Goal: Information Seeking & Learning: Compare options

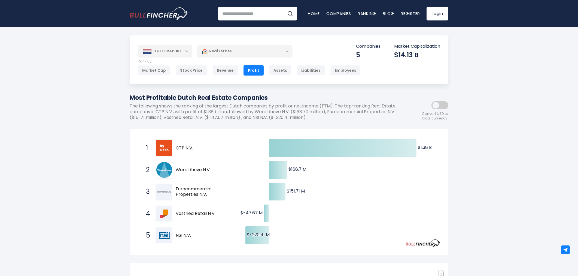
click at [180, 53] on div "[GEOGRAPHIC_DATA]" at bounding box center [165, 51] width 54 height 12
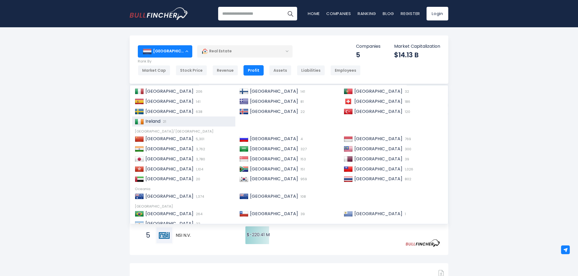
scroll to position [83, 0]
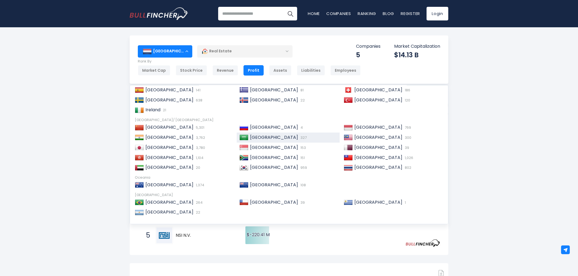
click at [277, 139] on div "Saudi Arabia 327" at bounding box center [292, 138] width 89 height 6
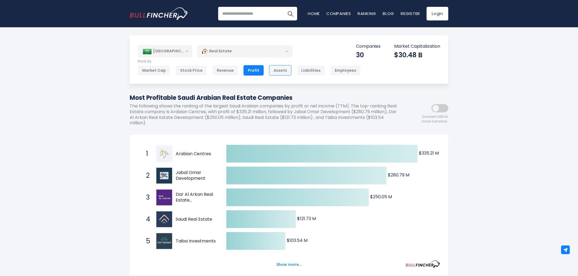
click at [270, 72] on div "Assets" at bounding box center [280, 70] width 22 height 10
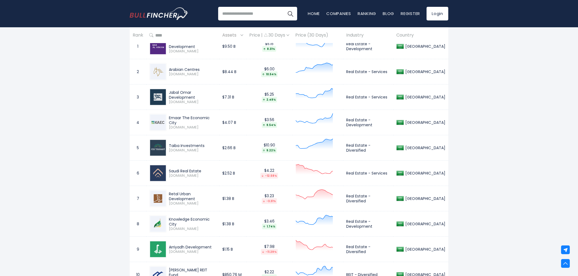
scroll to position [272, 0]
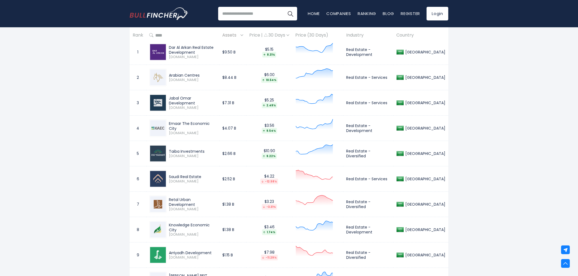
drag, startPoint x: 169, startPoint y: 176, endPoint x: 206, endPoint y: 176, distance: 36.2
click at [206, 176] on div "Saudi Real Estate" at bounding box center [192, 176] width 47 height 5
copy div "Saudi Real Estate"
drag, startPoint x: 346, startPoint y: 179, endPoint x: 388, endPoint y: 179, distance: 42.2
click at [388, 179] on td "Real Estate - Services" at bounding box center [368, 178] width 50 height 25
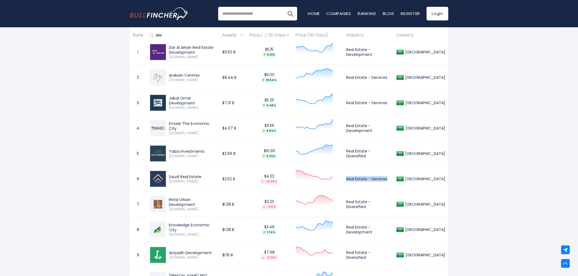
copy td "Real Estate - Services"
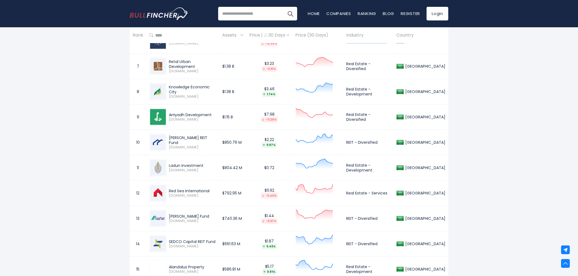
scroll to position [423, 0]
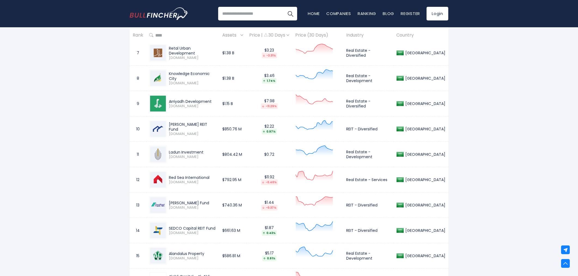
click at [168, 74] on div "Knowledge Economic City 4310.SR" at bounding box center [192, 78] width 50 height 14
drag, startPoint x: 169, startPoint y: 74, endPoint x: 176, endPoint y: 79, distance: 9.1
click at [176, 79] on div "Knowledge Economic City" at bounding box center [192, 76] width 47 height 10
copy div "Knowledge Economic City"
click at [346, 77] on td "Real Estate - Development" at bounding box center [368, 78] width 50 height 25
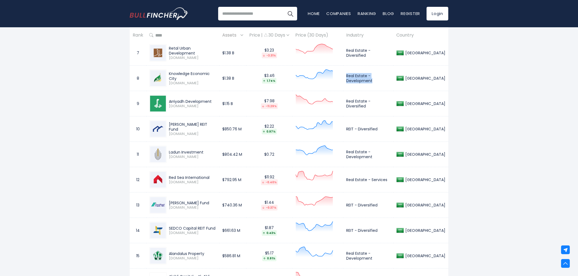
drag, startPoint x: 345, startPoint y: 75, endPoint x: 371, endPoint y: 82, distance: 26.8
click at [371, 82] on td "Real Estate - Development" at bounding box center [368, 78] width 50 height 25
copy td "Real Estate - Development"
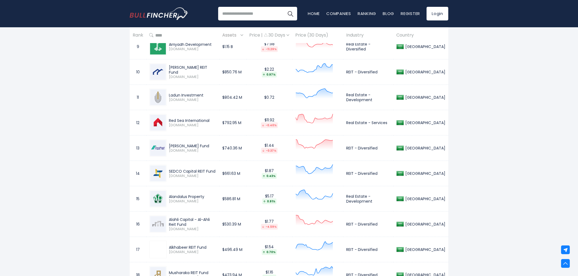
scroll to position [484, 0]
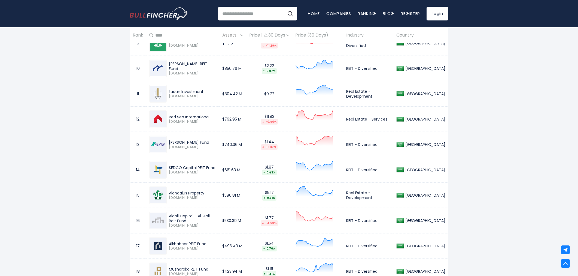
drag, startPoint x: 168, startPoint y: 165, endPoint x: 179, endPoint y: 169, distance: 11.5
click at [179, 169] on div "SEDCO Capital REIT Fund 4344.SR" at bounding box center [192, 170] width 50 height 10
copy div "SEDCO Capital REIT Fund"
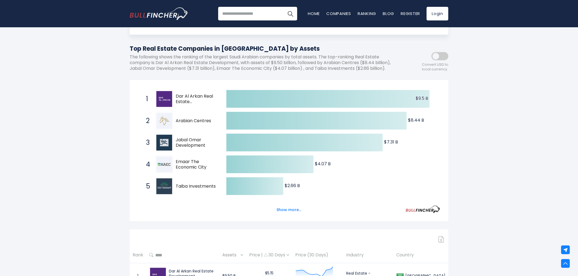
scroll to position [0, 0]
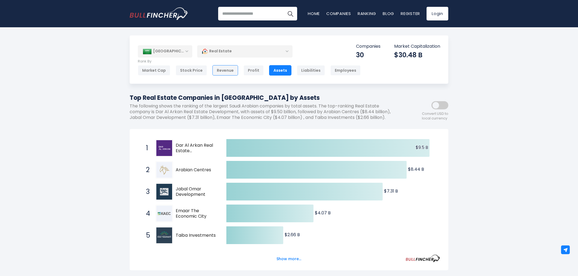
click at [220, 69] on div "Revenue" at bounding box center [225, 70] width 26 height 10
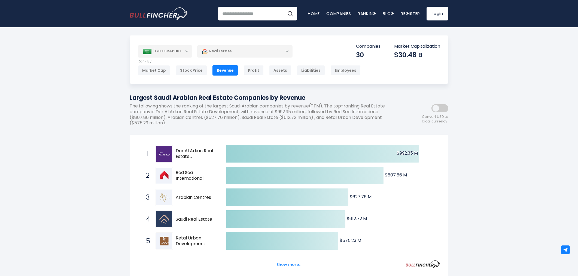
scroll to position [469, 0]
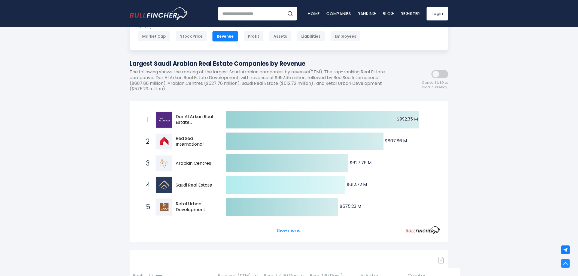
scroll to position [0, 0]
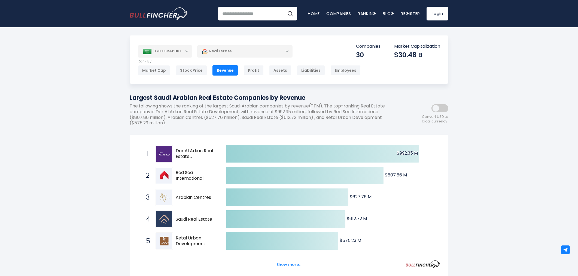
click at [179, 54] on div "[GEOGRAPHIC_DATA]" at bounding box center [165, 51] width 54 height 12
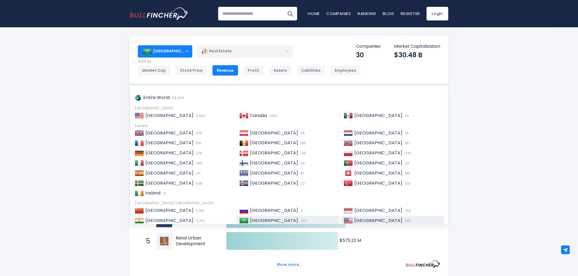
click at [385, 220] on div "Malaysia 300" at bounding box center [397, 221] width 89 height 6
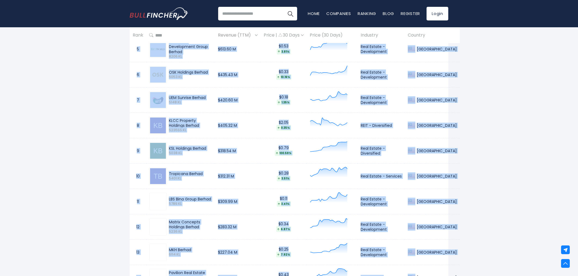
scroll to position [426, 0]
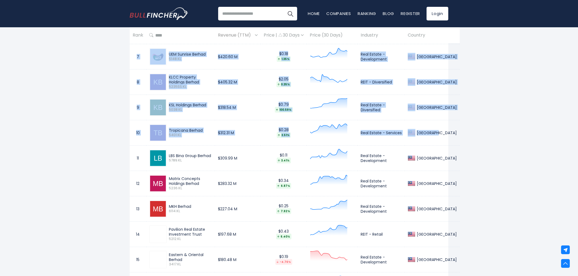
drag, startPoint x: 137, startPoint y: 62, endPoint x: 438, endPoint y: 138, distance: 311.2
copy tbody "1 S P Setia Berhad 8664.KL $959.31 M $0.25 -1.90% Real Estate - Development Mal…"
drag, startPoint x: 400, startPoint y: 136, endPoint x: 420, endPoint y: 138, distance: 21.1
click at [400, 136] on td "Real Estate - Services" at bounding box center [381, 132] width 47 height 25
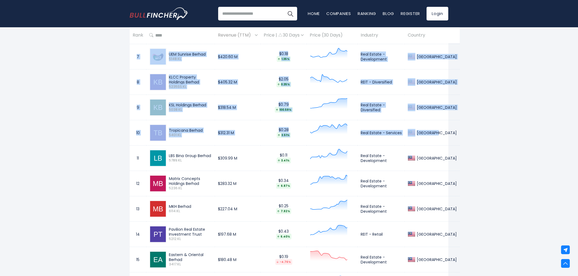
copy tbody "1 S P Setia Berhad 8664.KL $959.31 M $0.25 -1.90% Real Estate - Development Mal…"
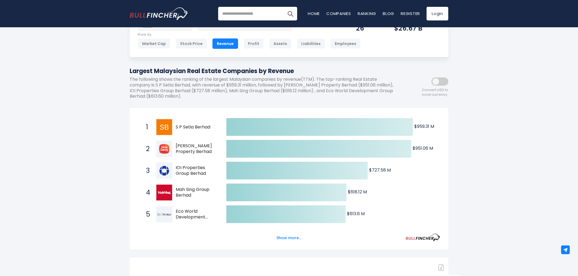
scroll to position [0, 0]
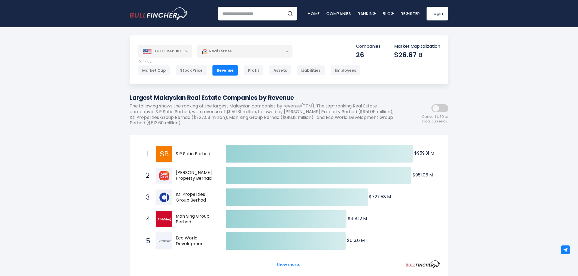
click at [220, 52] on div "Real Estate" at bounding box center [244, 51] width 95 height 13
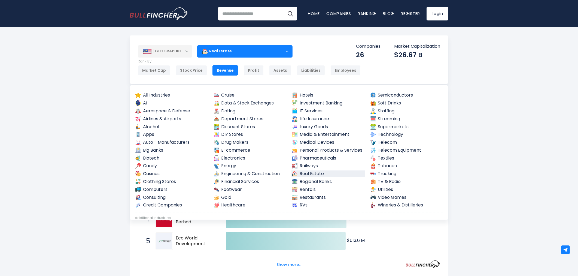
click at [167, 51] on div "[GEOGRAPHIC_DATA]" at bounding box center [165, 51] width 54 height 12
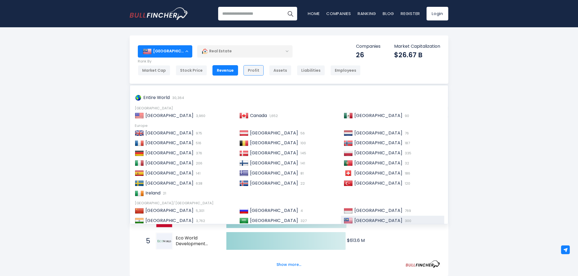
click at [243, 72] on div "Profit" at bounding box center [253, 70] width 20 height 10
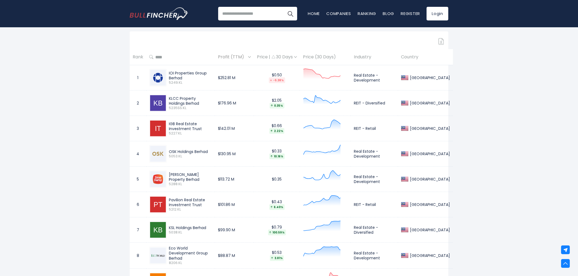
scroll to position [242, 0]
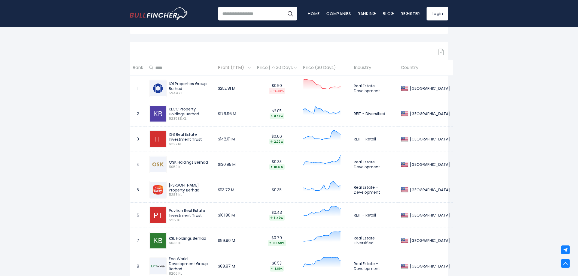
click at [168, 133] on div "IGB Real Estate Investment Trust 5227.KL" at bounding box center [189, 139] width 45 height 14
drag, startPoint x: 168, startPoint y: 133, endPoint x: 203, endPoint y: 139, distance: 36.0
click at [203, 139] on div "IGB Real Estate Investment Trust 5227.KL" at bounding box center [189, 139] width 45 height 14
copy div "IGB Real Estate Investment Trust"
drag, startPoint x: 354, startPoint y: 138, endPoint x: 377, endPoint y: 140, distance: 23.2
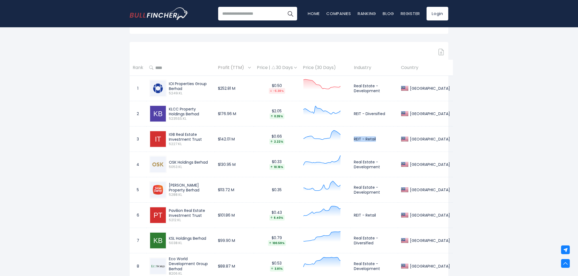
click at [377, 140] on td "REIT - Retail" at bounding box center [374, 138] width 47 height 25
copy td "REIT - Retail"
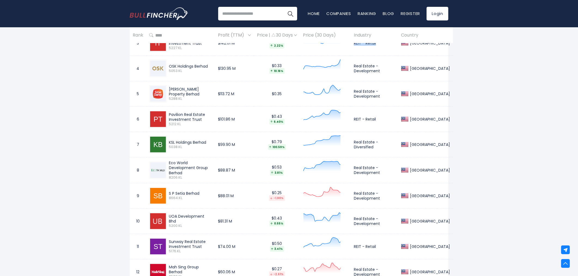
scroll to position [351, 0]
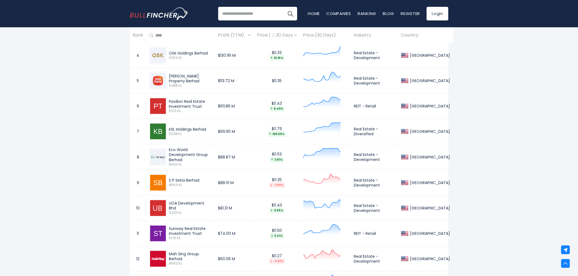
drag, startPoint x: 169, startPoint y: 101, endPoint x: 200, endPoint y: 105, distance: 31.0
click at [200, 105] on div "Pavilion Real Estate Investment Trust" at bounding box center [190, 104] width 43 height 10
copy div "Pavilion Real Estate Investment Trust"
drag, startPoint x: 354, startPoint y: 106, endPoint x: 380, endPoint y: 106, distance: 26.4
click at [380, 106] on td "REIT - Retail" at bounding box center [374, 105] width 47 height 25
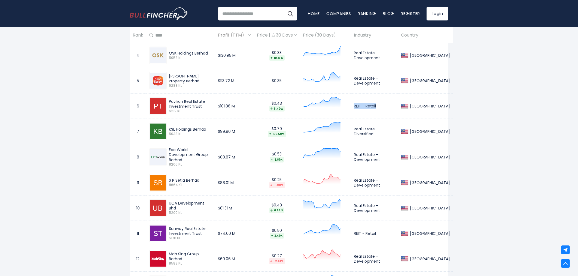
copy td "REIT - Retail"
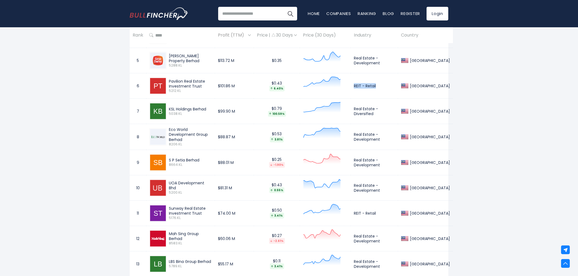
scroll to position [381, 0]
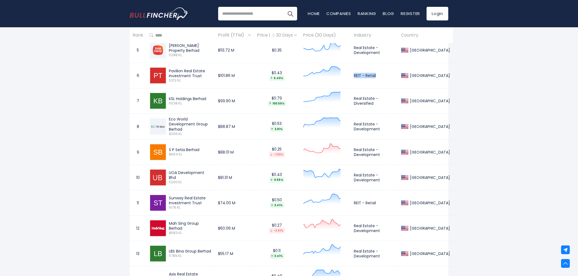
drag, startPoint x: 168, startPoint y: 175, endPoint x: 211, endPoint y: 175, distance: 42.5
click at [211, 175] on div "UOA Development Bhd 5200.KL" at bounding box center [189, 177] width 45 height 14
copy div "UOA Development Bhd"
drag, startPoint x: 354, startPoint y: 174, endPoint x: 382, endPoint y: 182, distance: 28.2
click at [382, 182] on td "Real Estate - Development" at bounding box center [374, 176] width 47 height 25
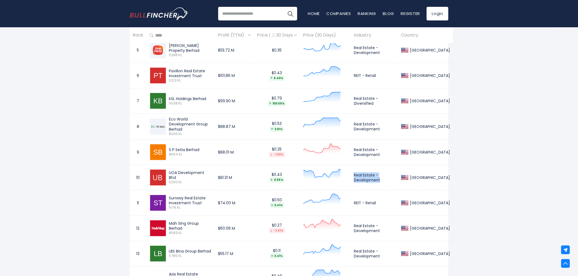
copy td "Real Estate - Development"
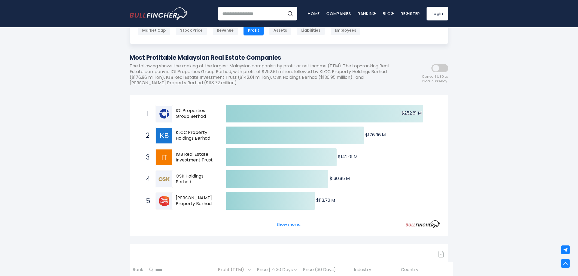
scroll to position [0, 0]
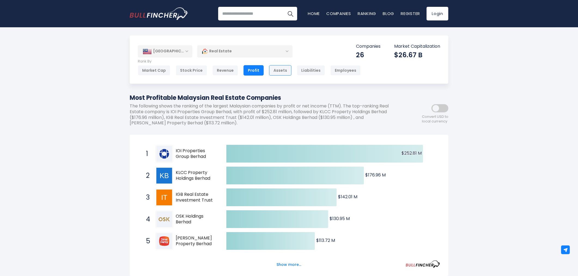
click at [271, 68] on div "Assets" at bounding box center [280, 70] width 22 height 10
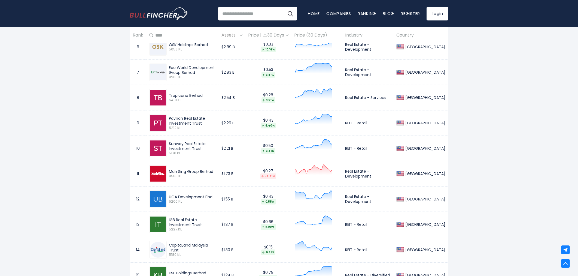
scroll to position [405, 0]
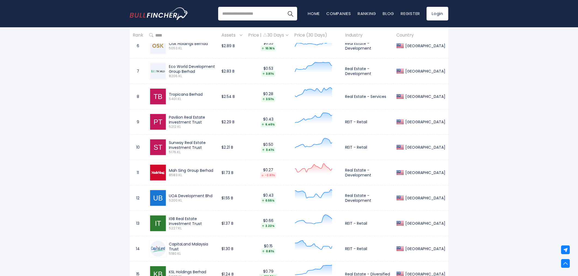
drag, startPoint x: 169, startPoint y: 142, endPoint x: 203, endPoint y: 148, distance: 33.8
click at [203, 148] on div "Sunway Real Estate Investment Trust" at bounding box center [192, 145] width 47 height 10
copy div "Sunway Real Estate Investment Trust"
drag, startPoint x: 344, startPoint y: 148, endPoint x: 365, endPoint y: 148, distance: 21.8
click at [365, 148] on td "REIT - Retail" at bounding box center [367, 147] width 51 height 25
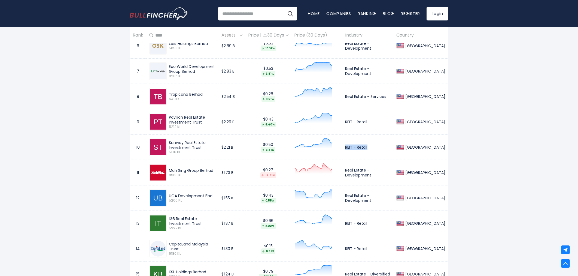
copy td "REIT - Retail"
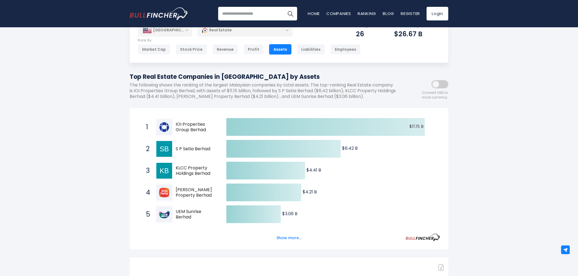
scroll to position [0, 0]
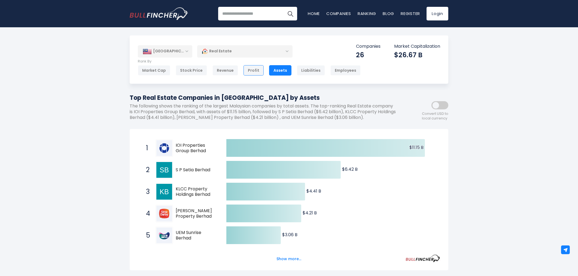
click at [251, 69] on div "Profit" at bounding box center [253, 70] width 20 height 10
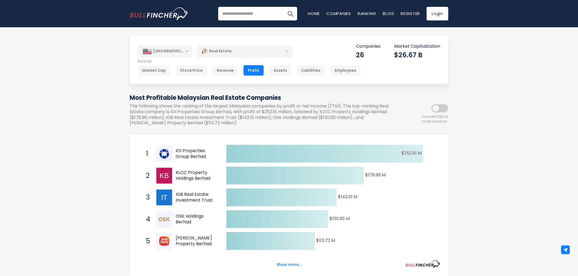
click at [281, 123] on p "The following shows the ranking of the largest Malaysian companies by profit or…" at bounding box center [265, 114] width 270 height 23
click at [223, 73] on div "Revenue" at bounding box center [225, 70] width 26 height 10
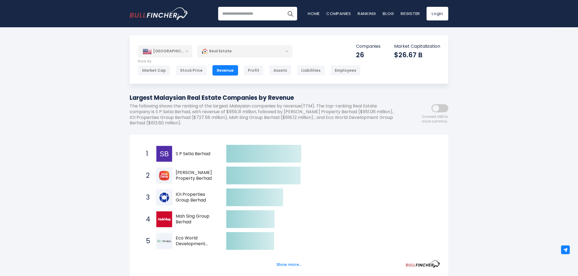
click at [225, 98] on h1 "Largest Malaysian Real Estate Companies by Revenue" at bounding box center [265, 97] width 270 height 9
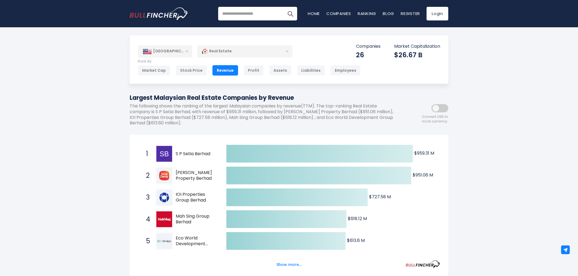
click at [180, 53] on div "[GEOGRAPHIC_DATA]" at bounding box center [165, 51] width 54 height 12
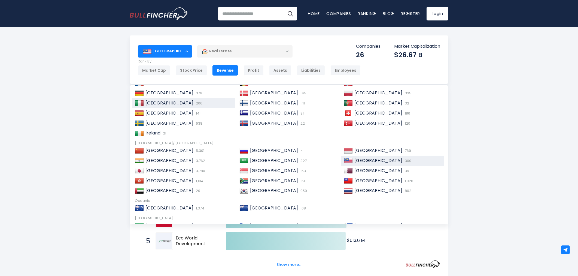
scroll to position [60, 0]
click at [197, 168] on div "Japan 3,780" at bounding box center [188, 170] width 89 height 6
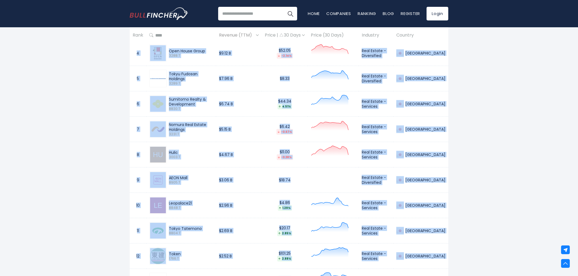
scroll to position [372, 0]
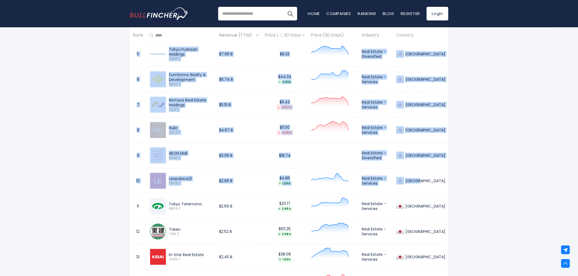
drag, startPoint x: 135, startPoint y: 82, endPoint x: 446, endPoint y: 185, distance: 327.1
copy tbody "1 Daiwa House Industry 1925.T $36.99 B $36.33 -0.31% Real Estate - Development …"
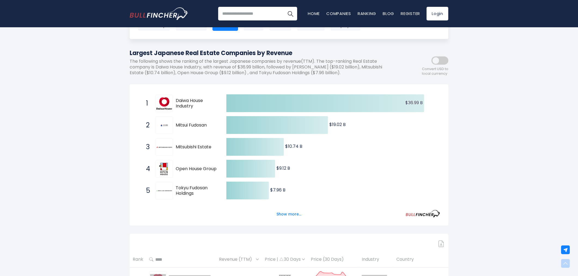
scroll to position [0, 0]
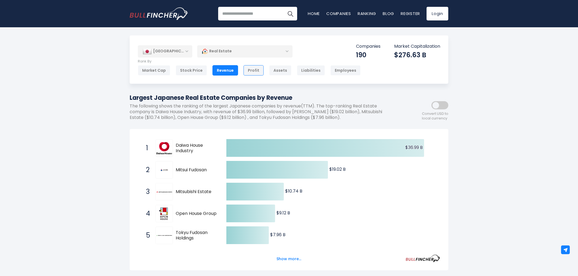
click at [249, 70] on div "Profit" at bounding box center [253, 70] width 20 height 10
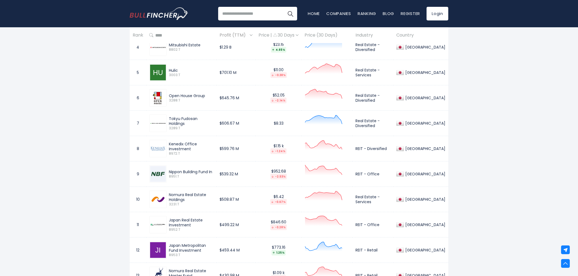
scroll to position [363, 0]
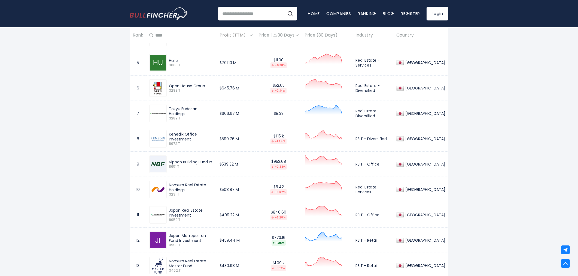
drag, startPoint x: 168, startPoint y: 136, endPoint x: 218, endPoint y: 135, distance: 50.4
click at [214, 135] on div "Kenedix Office Investment 8972.T" at bounding box center [190, 139] width 47 height 14
copy div "Kenedix Office Investment"
drag, startPoint x: 362, startPoint y: 137, endPoint x: 395, endPoint y: 137, distance: 32.7
click at [393, 137] on td "REIT - Diversified" at bounding box center [372, 138] width 41 height 25
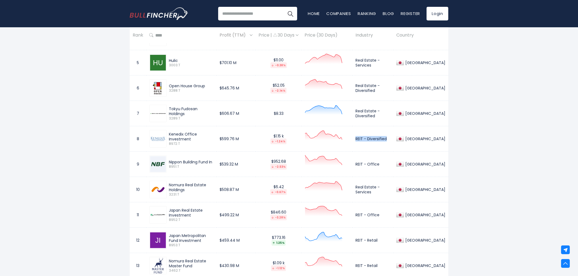
copy td "REIT - Diversified"
drag, startPoint x: 167, startPoint y: 162, endPoint x: 213, endPoint y: 161, distance: 45.5
click at [213, 161] on div "Nippon Building Fund In 8951.T" at bounding box center [190, 164] width 47 height 10
copy div "Nippon Building Fund In"
drag, startPoint x: 361, startPoint y: 164, endPoint x: 386, endPoint y: 164, distance: 25.1
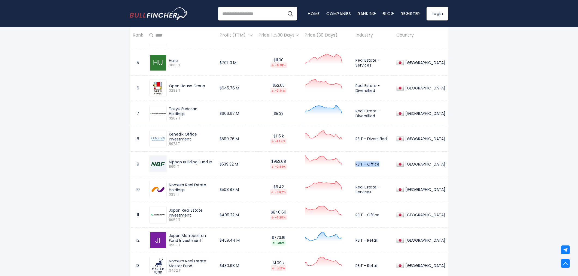
click at [386, 164] on td "REIT - Office" at bounding box center [372, 163] width 41 height 25
copy td "REIT - Office"
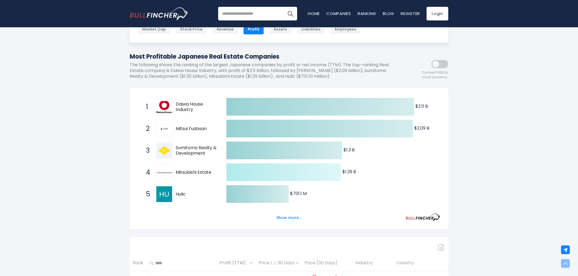
scroll to position [0, 0]
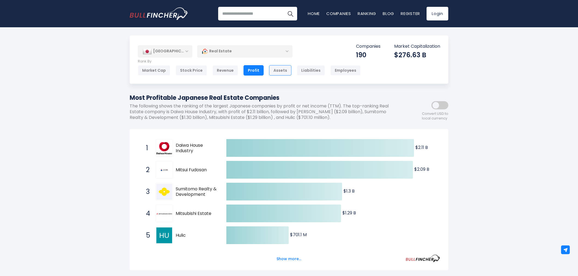
click at [272, 68] on div "Assets" at bounding box center [280, 70] width 22 height 10
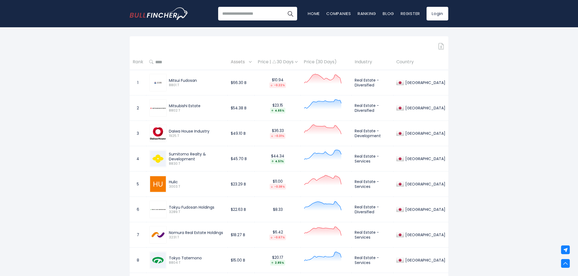
scroll to position [272, 0]
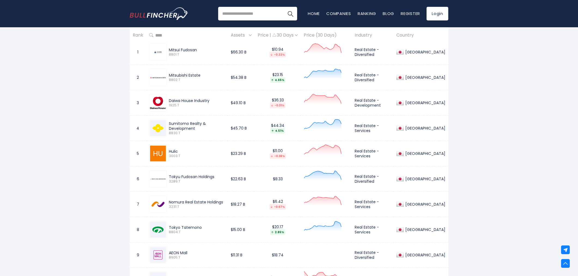
drag, startPoint x: 170, startPoint y: 227, endPoint x: 200, endPoint y: 227, distance: 30.0
click at [200, 227] on div "Tokyo Tatemono" at bounding box center [197, 227] width 56 height 5
copy div "Tokyo Tatemono"
drag, startPoint x: 360, startPoint y: 228, endPoint x: 381, endPoint y: 234, distance: 21.4
click at [381, 234] on td "Real Estate - Services" at bounding box center [373, 229] width 42 height 25
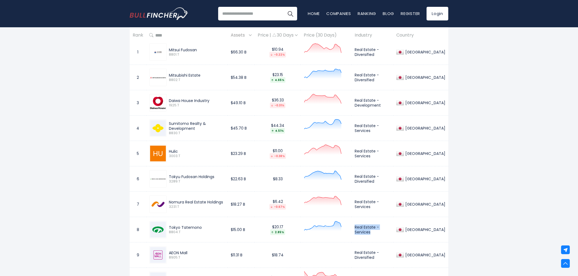
copy td "Real Estate - Services"
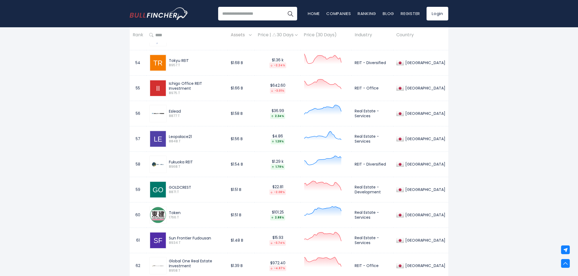
scroll to position [489, 0]
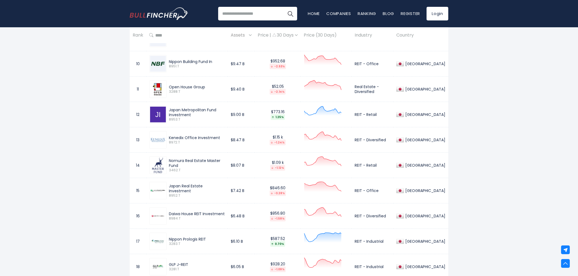
click at [244, 37] on span "Assets" at bounding box center [239, 35] width 17 height 8
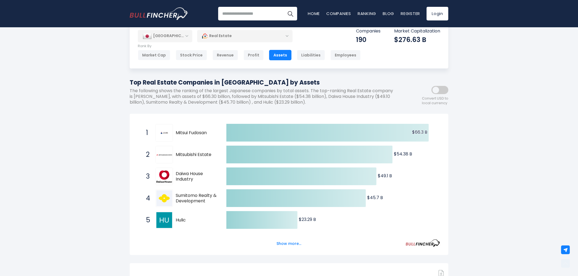
scroll to position [0, 0]
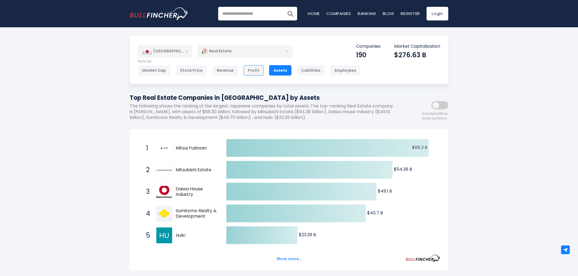
click at [254, 71] on div "Profit" at bounding box center [253, 70] width 20 height 10
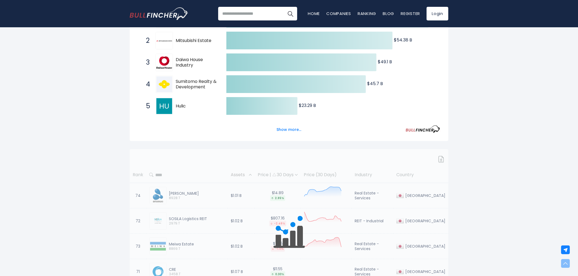
scroll to position [181, 0]
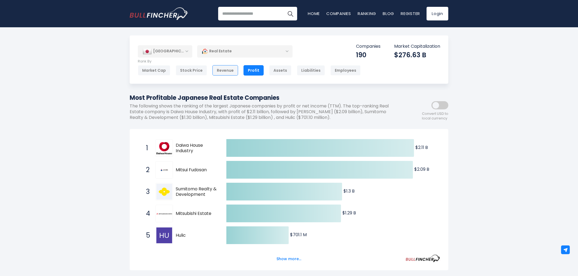
click at [222, 70] on div "Revenue" at bounding box center [225, 70] width 26 height 10
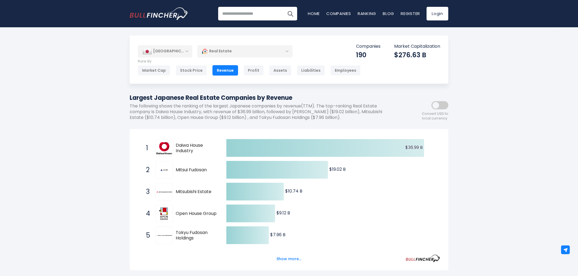
click at [174, 50] on div "[GEOGRAPHIC_DATA]" at bounding box center [165, 51] width 54 height 12
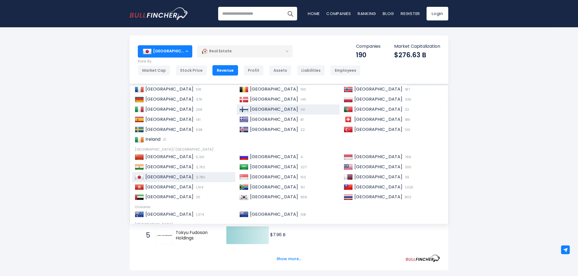
scroll to position [60, 0]
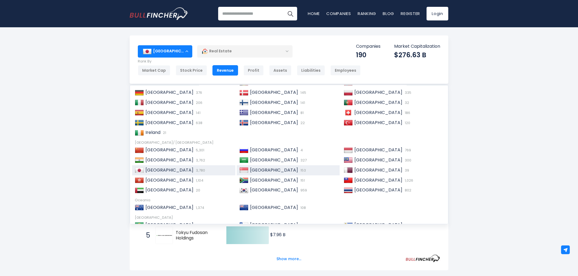
click at [299, 168] on span "153" at bounding box center [302, 169] width 7 height 5
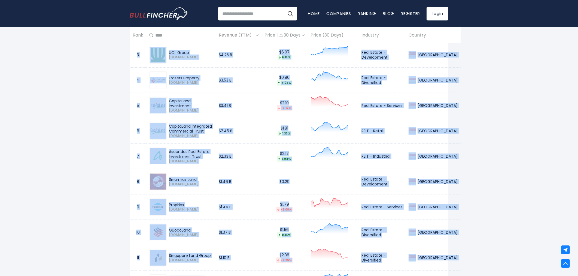
scroll to position [345, 0]
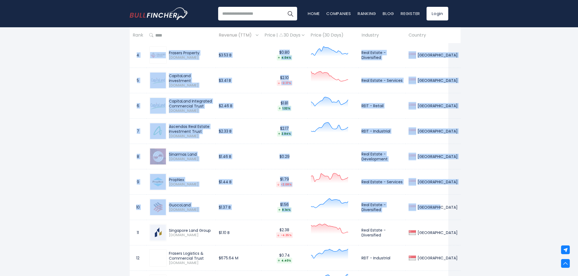
drag, startPoint x: 138, startPoint y: 83, endPoint x: 438, endPoint y: 209, distance: 325.4
copy tbody "1 Yanlord Land Group Z25.SI $11.32 B $0.58 4.93% Real Estate - Development Sing…"
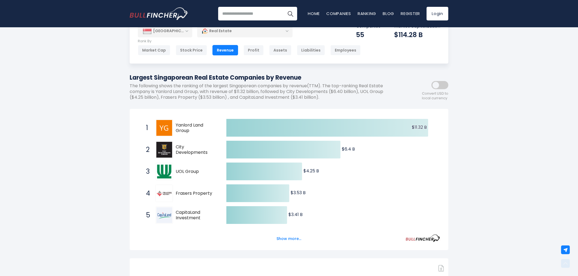
scroll to position [0, 0]
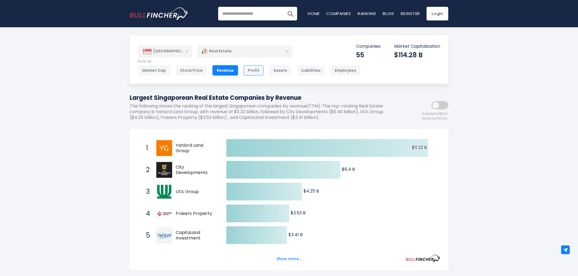
click at [243, 66] on div "Profit" at bounding box center [253, 70] width 20 height 10
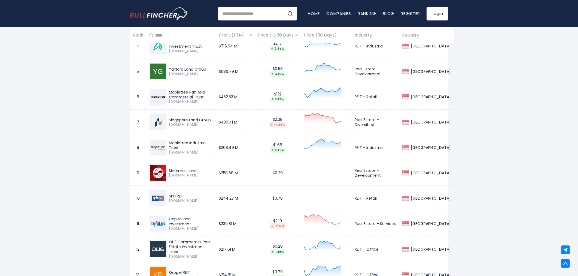
scroll to position [363, 0]
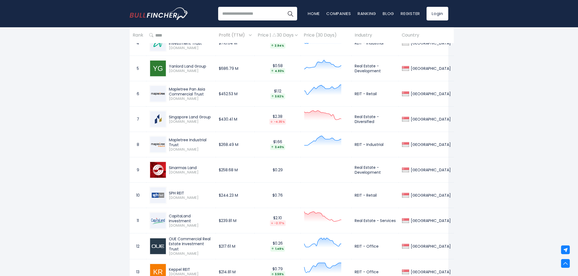
drag, startPoint x: 169, startPoint y: 87, endPoint x: 206, endPoint y: 94, distance: 37.9
click at [206, 94] on div "Mapletree Pan Asia Commercial Trust" at bounding box center [191, 92] width 44 height 10
copy div "Mapletree Pan Asia Commercial Trust"
drag, startPoint x: 355, startPoint y: 93, endPoint x: 376, endPoint y: 92, distance: 21.3
click at [376, 92] on td "REIT - Retail" at bounding box center [375, 93] width 47 height 25
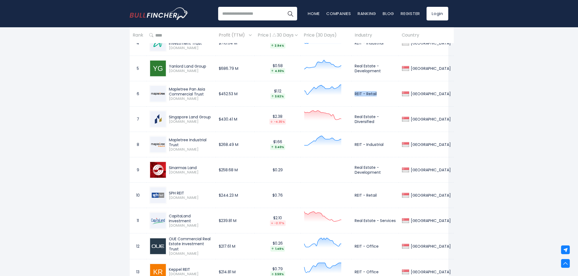
copy td "REIT - Retail"
drag, startPoint x: 169, startPoint y: 117, endPoint x: 211, endPoint y: 117, distance: 41.7
click at [211, 117] on div "Singapore Land Group" at bounding box center [191, 116] width 44 height 5
copy div "Singapore Land Group"
drag, startPoint x: 355, startPoint y: 119, endPoint x: 399, endPoint y: 117, distance: 44.2
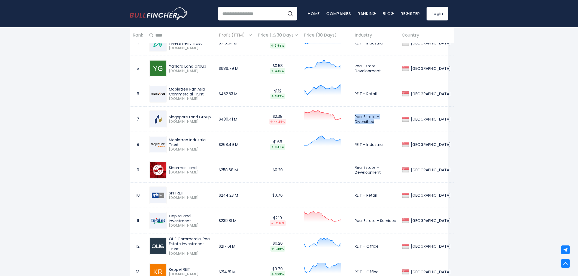
click at [399, 117] on td "Real Estate - Diversified" at bounding box center [375, 118] width 47 height 25
copy td "Real Estate - Diversified"
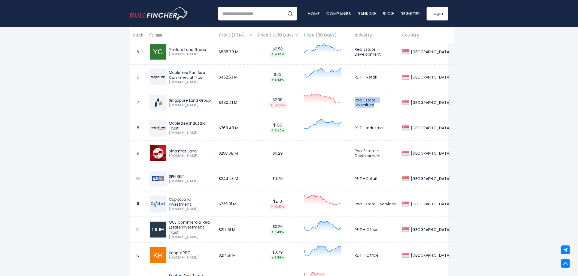
scroll to position [393, 0]
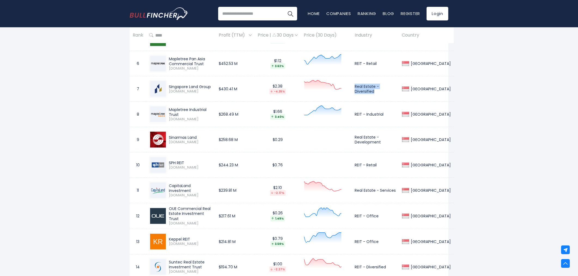
drag, startPoint x: 169, startPoint y: 162, endPoint x: 184, endPoint y: 162, distance: 14.4
click at [184, 162] on div "SPH REIT" at bounding box center [191, 162] width 44 height 5
copy div "SPH REIT"
drag, startPoint x: 354, startPoint y: 165, endPoint x: 377, endPoint y: 165, distance: 23.4
click at [377, 165] on td "REIT - Retail" at bounding box center [375, 164] width 47 height 25
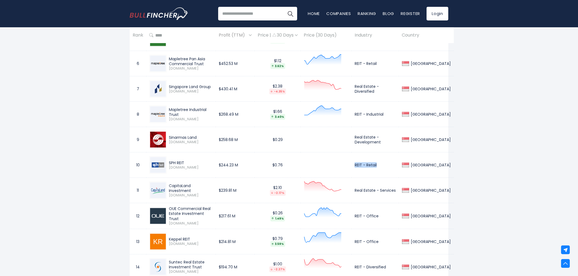
copy td "REIT - Retail"
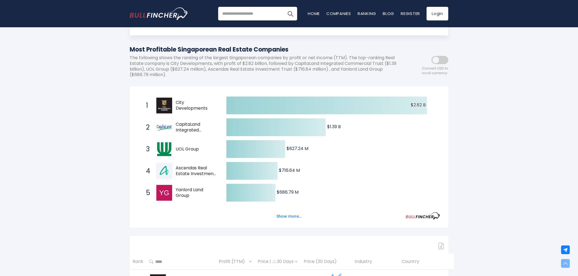
scroll to position [0, 0]
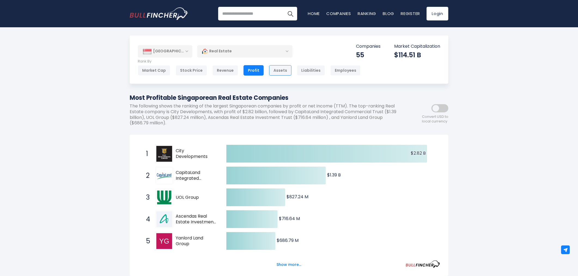
click at [279, 67] on div "Assets" at bounding box center [280, 70] width 22 height 10
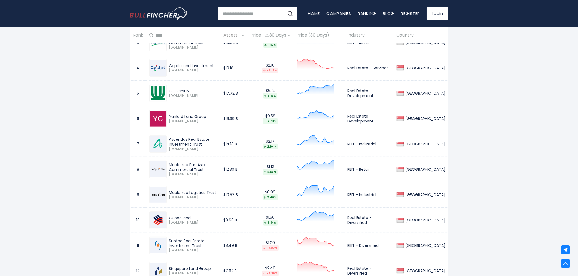
scroll to position [333, 0]
drag, startPoint x: 169, startPoint y: 192, endPoint x: 216, endPoint y: 191, distance: 46.9
click at [216, 191] on div "Mapletree Logistics Trust" at bounding box center [193, 192] width 48 height 5
copy div "Mapletree Logistics Trust"
drag, startPoint x: 351, startPoint y: 194, endPoint x: 380, endPoint y: 194, distance: 29.4
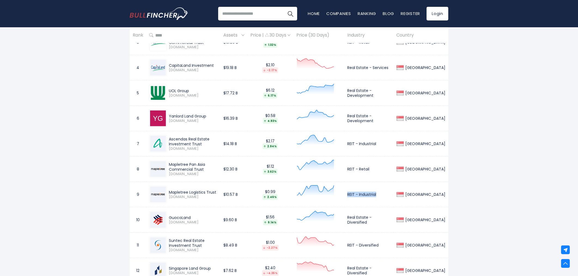
click at [380, 194] on td "REIT - Industrial" at bounding box center [368, 194] width 49 height 25
copy td "REIT - Industrial"
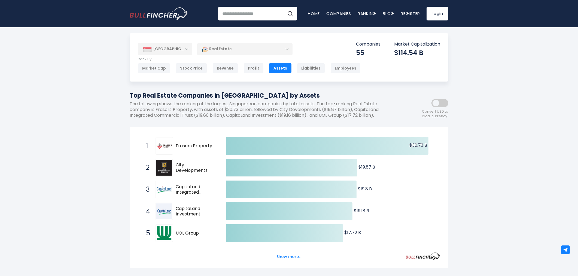
scroll to position [0, 0]
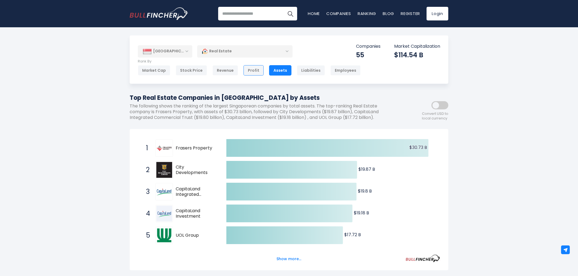
click at [249, 75] on div "Profit" at bounding box center [253, 70] width 20 height 10
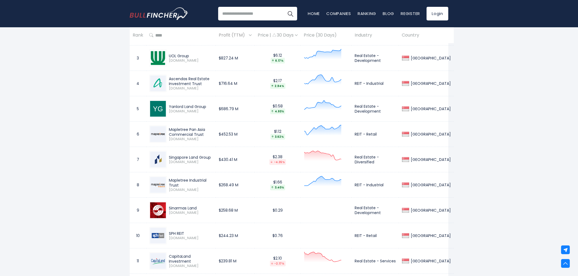
scroll to position [293, 0]
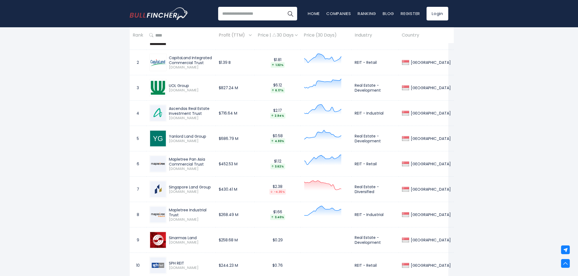
click at [240, 37] on span "Profit (TTM)" at bounding box center [233, 35] width 29 height 8
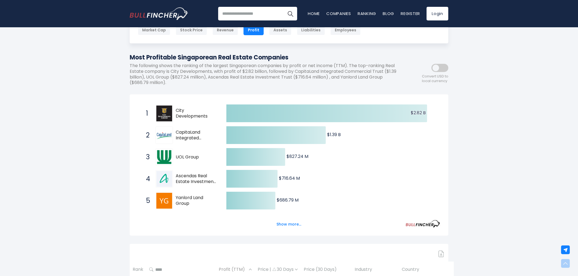
scroll to position [0, 0]
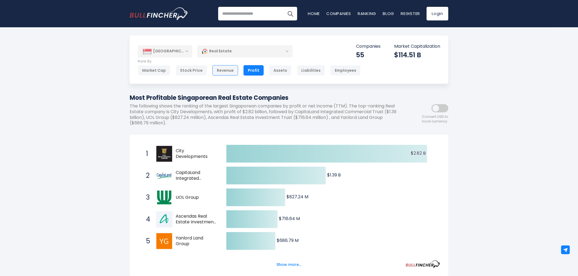
click at [229, 70] on div "Revenue" at bounding box center [225, 70] width 26 height 10
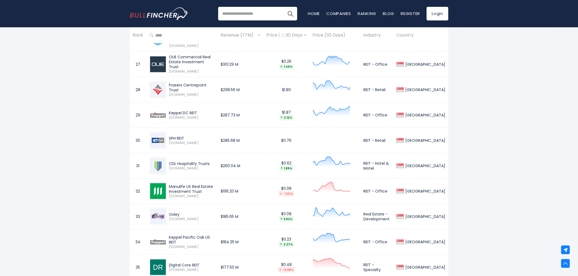
scroll to position [565, 0]
